Goal: Task Accomplishment & Management: Use online tool/utility

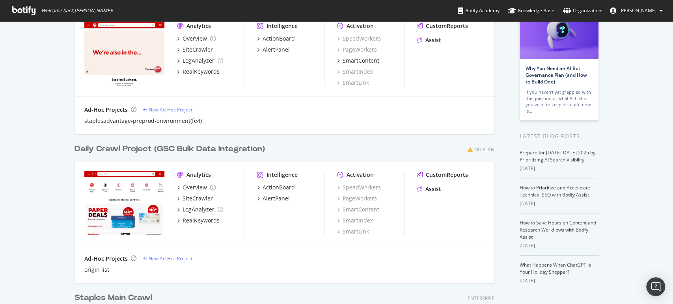
scroll to position [219, 0]
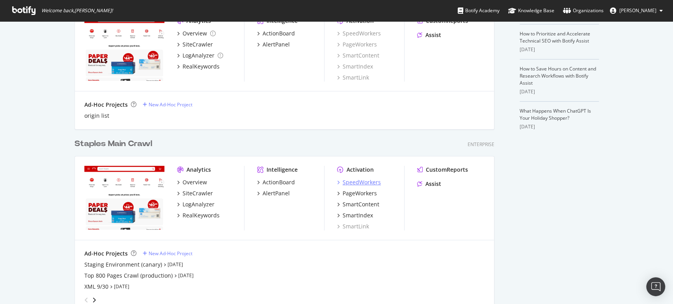
click at [351, 179] on div "SpeedWorkers" at bounding box center [362, 183] width 38 height 8
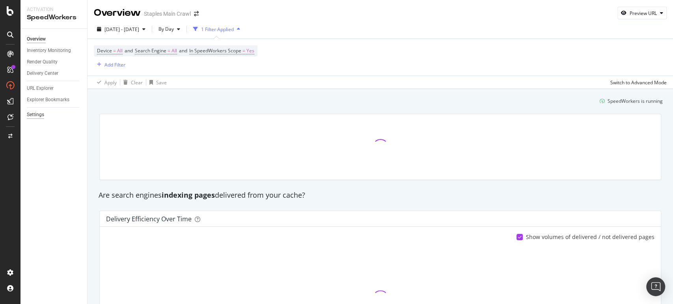
click at [40, 113] on div "Settings" at bounding box center [35, 115] width 17 height 8
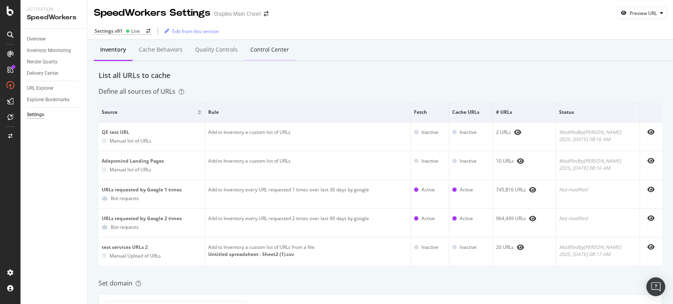
click at [276, 49] on div "Control Center" at bounding box center [269, 50] width 39 height 8
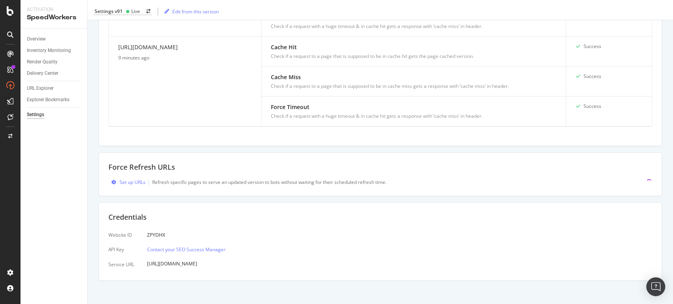
scroll to position [392, 0]
click at [136, 181] on div "Set up URLs" at bounding box center [132, 179] width 26 height 7
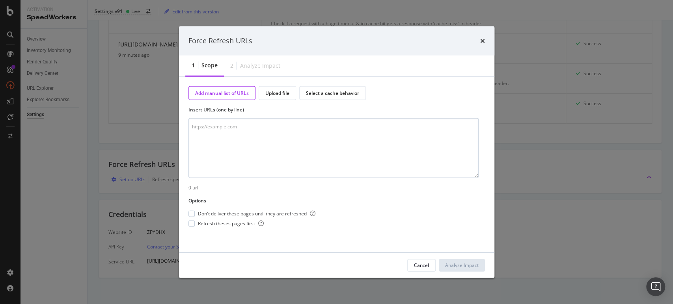
click at [236, 136] on textarea "modal" at bounding box center [333, 148] width 290 height 60
type textarea "[URL][DOMAIN_NAME]"
click at [194, 213] on div "Don't deliver these pages until they are refreshed" at bounding box center [251, 214] width 127 height 7
click at [194, 222] on div "Refresh theses pages first" at bounding box center [251, 223] width 127 height 7
click at [456, 269] on div "Analyze Impact" at bounding box center [462, 265] width 34 height 12
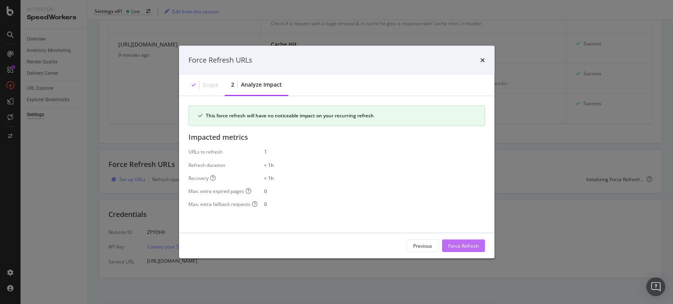
click at [460, 246] on div "Force Refresh" at bounding box center [463, 246] width 30 height 7
